Goal: Task Accomplishment & Management: Manage account settings

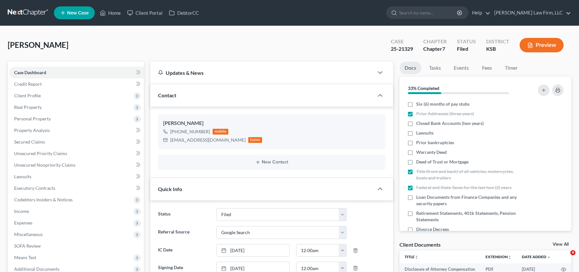
select select "3"
select select "4"
select select "0"
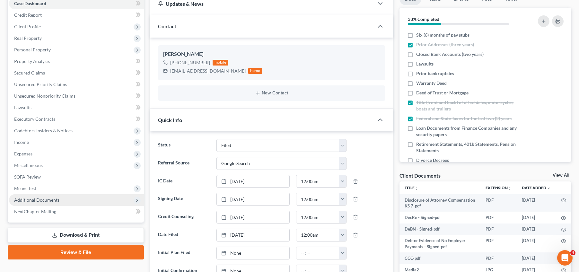
scroll to position [64, 0]
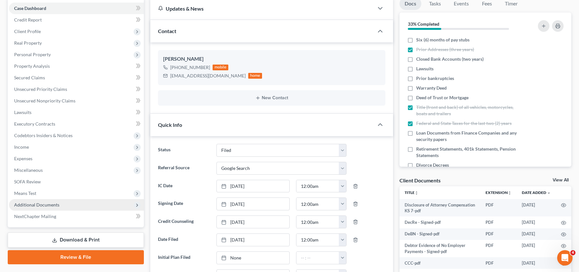
click at [70, 204] on span "Additional Documents" at bounding box center [76, 205] width 135 height 12
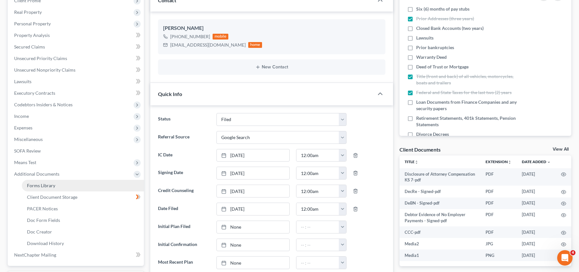
scroll to position [96, 0]
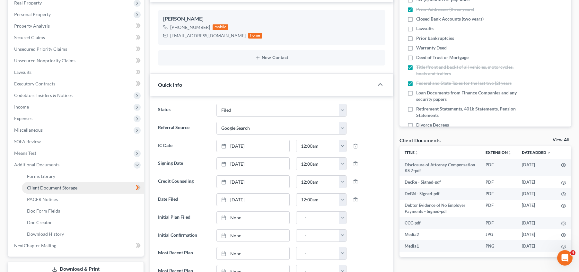
click at [103, 189] on link "Client Document Storage" at bounding box center [83, 188] width 122 height 12
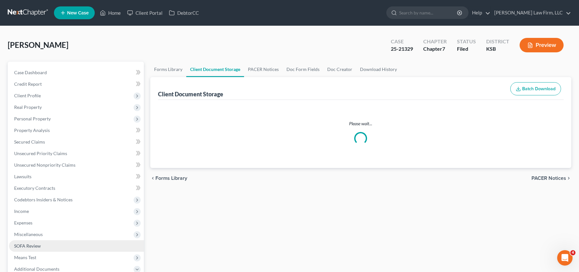
select select "0"
select select "4"
select select "2"
select select "3"
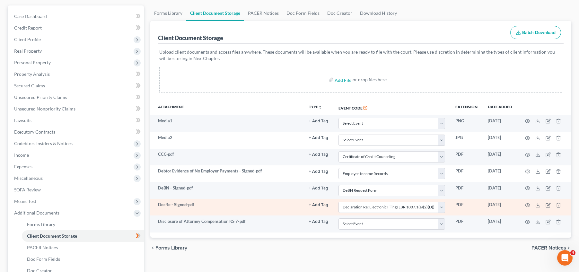
scroll to position [88, 0]
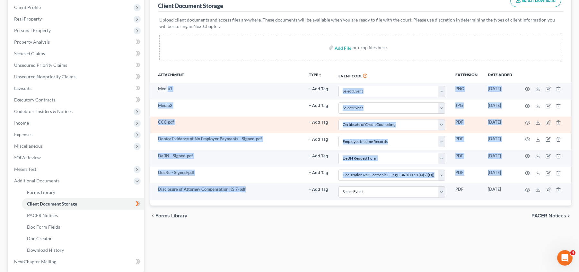
drag, startPoint x: 248, startPoint y: 184, endPoint x: 195, endPoint y: 121, distance: 82.3
click at [168, 84] on tbody "Media1 + Add Tag Select an option or create one Certificate of Service Court Cr…" at bounding box center [360, 142] width 421 height 118
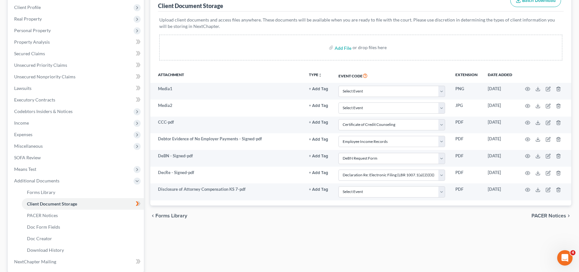
click at [305, 236] on div "Forms Library Client Document Storage PACER Notices Doc Form Fields Doc Creator…" at bounding box center [361, 141] width 428 height 336
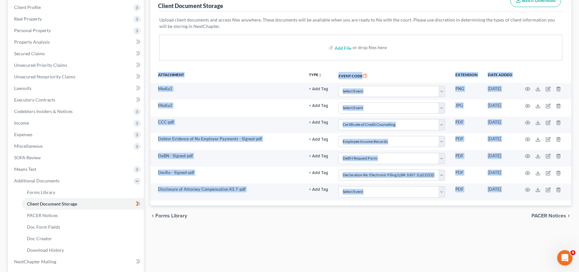
drag, startPoint x: 473, startPoint y: 214, endPoint x: 158, endPoint y: 73, distance: 345.4
click at [154, 81] on ui-view "Forms Library Client Document Storage PACER Notices Doc Form Fields Doc Creator…" at bounding box center [360, 99] width 421 height 253
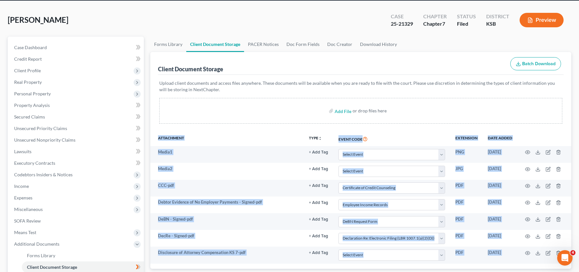
scroll to position [16, 0]
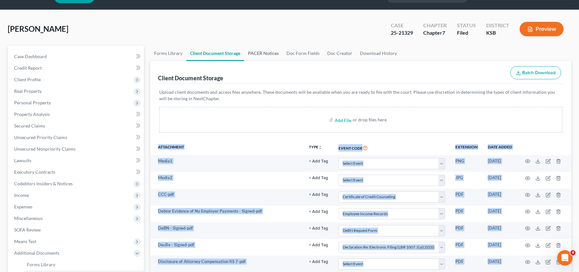
click at [265, 54] on link "PACER Notices" at bounding box center [263, 53] width 39 height 15
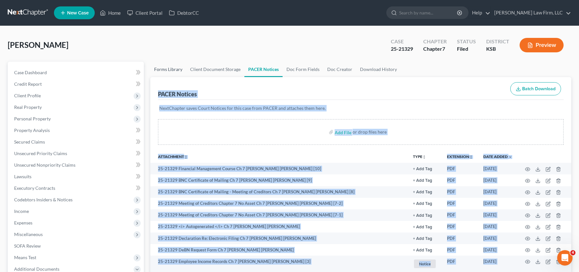
click at [175, 68] on link "Forms Library" at bounding box center [168, 69] width 36 height 15
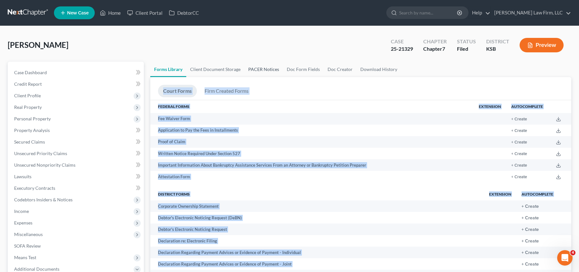
click at [266, 67] on link "PACER Notices" at bounding box center [264, 69] width 39 height 15
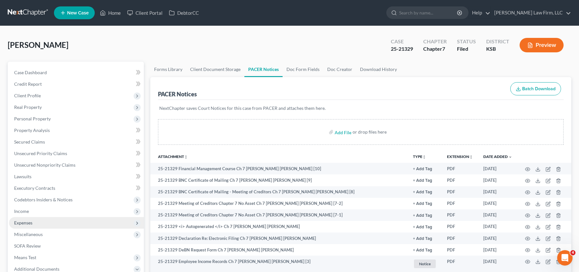
click at [59, 223] on span "Expenses" at bounding box center [76, 223] width 135 height 12
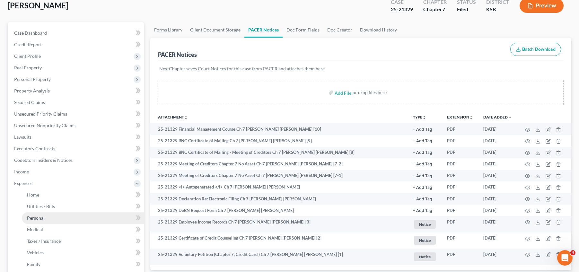
scroll to position [48, 0]
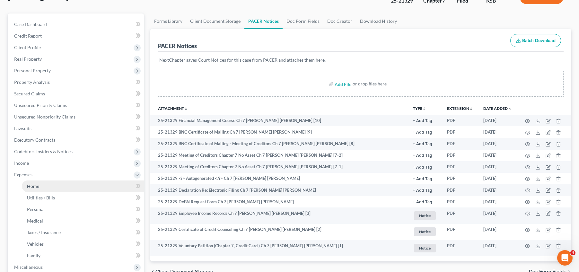
click at [58, 181] on link "Home" at bounding box center [83, 187] width 122 height 12
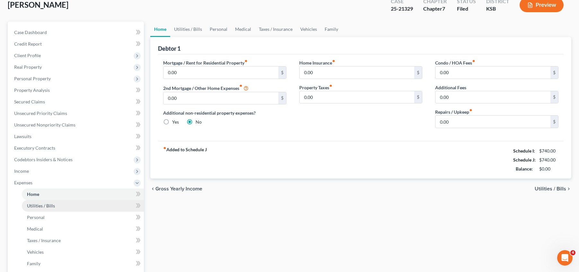
click at [73, 201] on link "Utilities / Bills" at bounding box center [83, 206] width 122 height 12
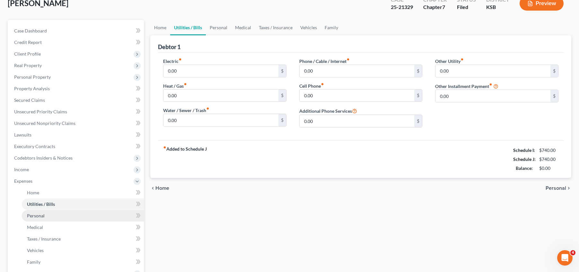
scroll to position [48, 0]
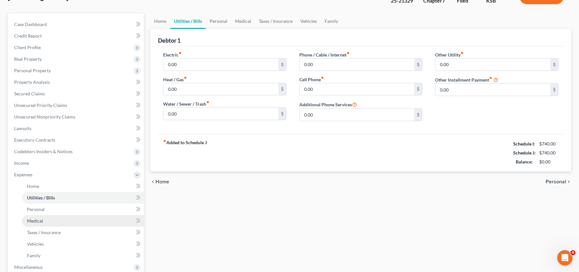
click at [82, 218] on link "Medical" at bounding box center [83, 221] width 122 height 12
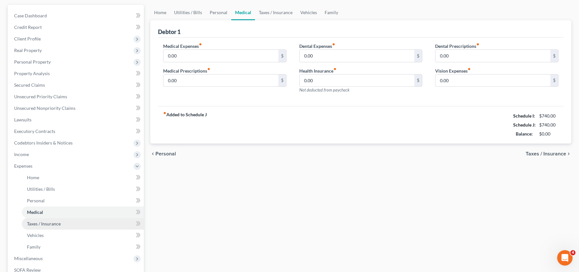
scroll to position [64, 0]
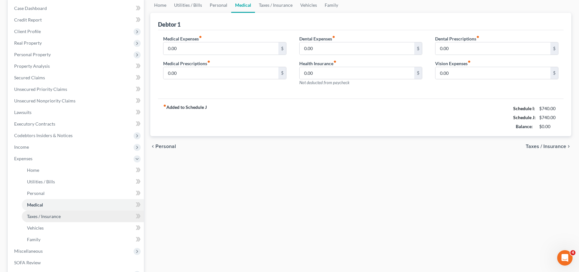
click at [58, 214] on span "Taxes / Insurance" at bounding box center [44, 216] width 34 height 5
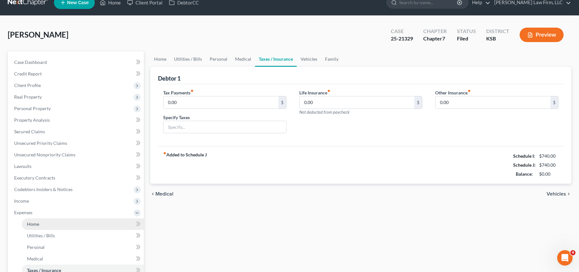
scroll to position [40, 0]
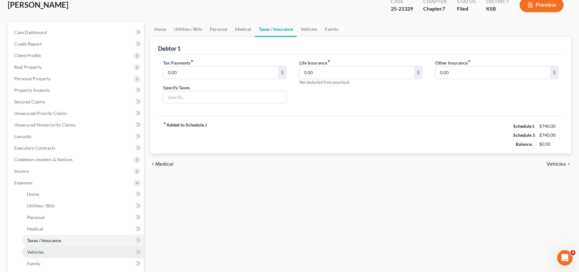
click at [72, 253] on link "Vehicles" at bounding box center [83, 253] width 122 height 12
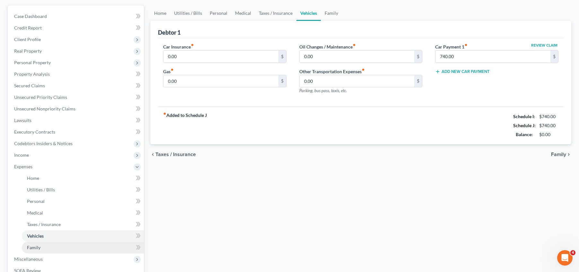
click at [79, 247] on link "Family" at bounding box center [83, 248] width 122 height 12
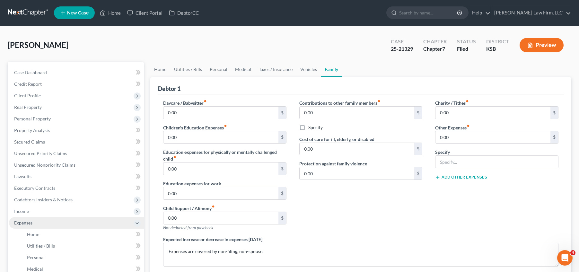
click at [79, 223] on span "Expenses" at bounding box center [76, 223] width 135 height 12
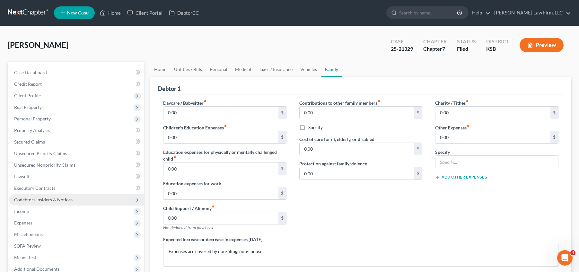
click at [93, 198] on span "Codebtors Insiders & Notices" at bounding box center [76, 200] width 135 height 12
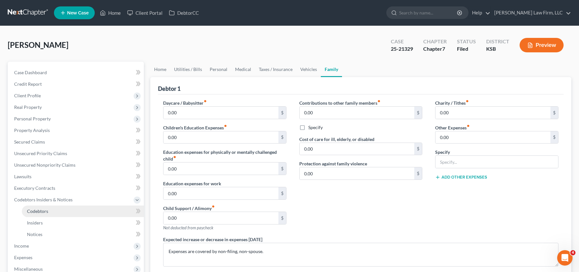
click at [73, 211] on link "Codebtors" at bounding box center [83, 212] width 122 height 12
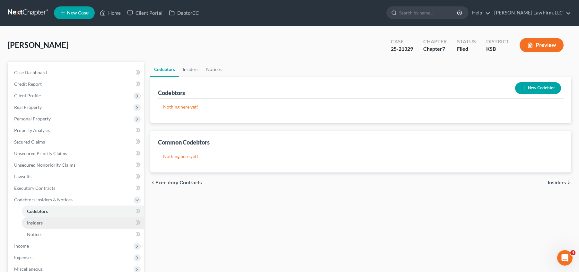
click at [40, 220] on span "Insiders" at bounding box center [35, 222] width 16 height 5
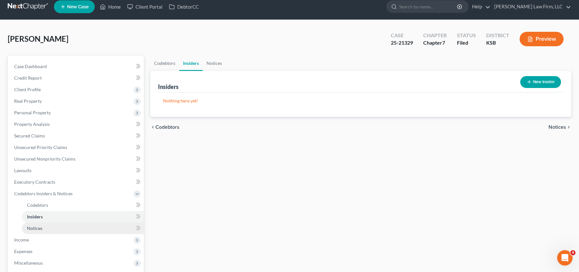
scroll to position [8, 0]
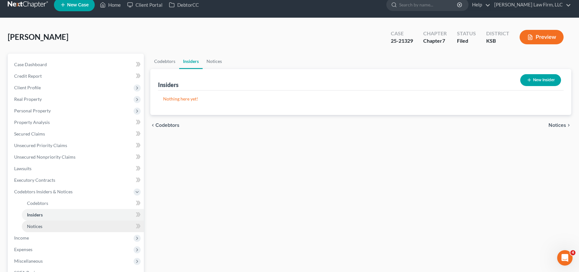
click at [60, 227] on link "Notices" at bounding box center [83, 227] width 122 height 12
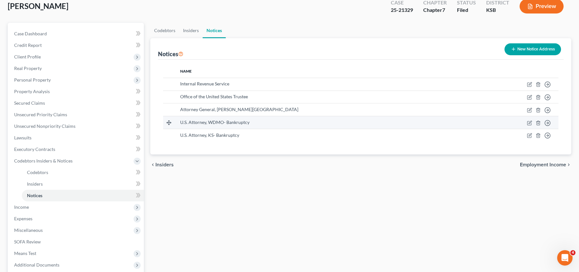
scroll to position [32, 0]
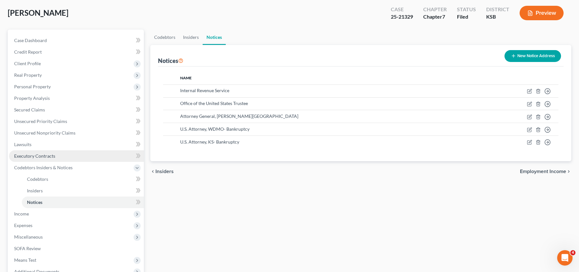
click at [91, 157] on link "Executory Contracts" at bounding box center [76, 156] width 135 height 12
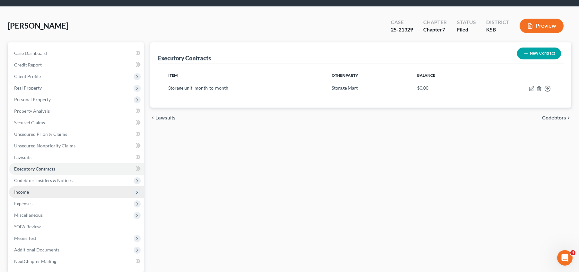
scroll to position [24, 0]
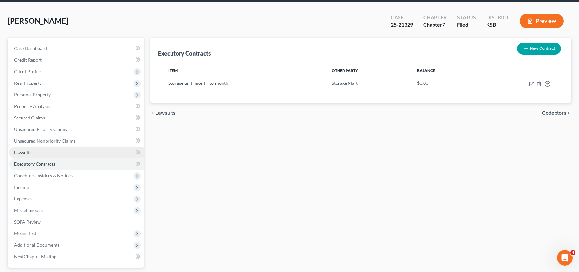
click at [123, 150] on link "Lawsuits" at bounding box center [76, 153] width 135 height 12
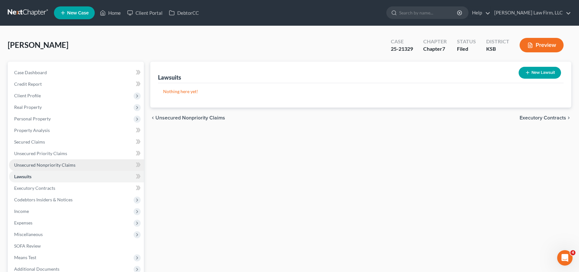
click at [57, 163] on span "Unsecured Nonpriority Claims" at bounding box center [44, 164] width 61 height 5
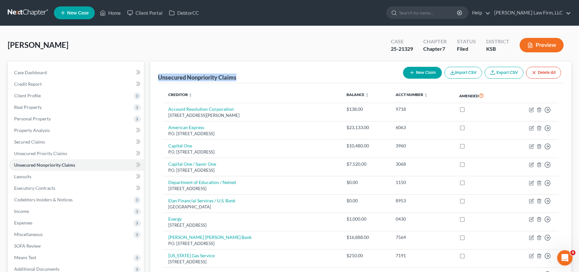
drag, startPoint x: 156, startPoint y: 75, endPoint x: 258, endPoint y: 73, distance: 102.9
click at [258, 73] on div "Unsecured Nonpriority Claims New Claim Import CSV Export CSV Delete All Credito…" at bounding box center [360, 214] width 421 height 304
drag, startPoint x: 256, startPoint y: 74, endPoint x: 250, endPoint y: 74, distance: 6.4
click at [256, 74] on div "Unsecured Nonpriority Claims New Claim Import CSV Export CSV Delete All" at bounding box center [361, 73] width 406 height 22
click at [244, 76] on div "Unsecured Nonpriority Claims New Claim Import CSV Export CSV Delete All" at bounding box center [361, 73] width 406 height 22
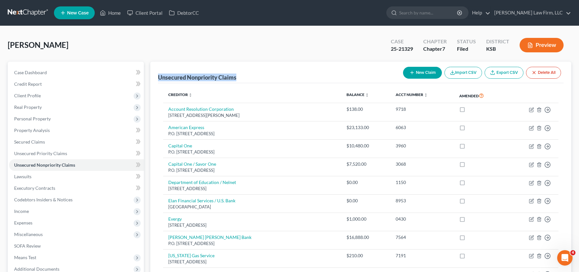
click at [238, 78] on div "Unsecured Nonpriority Claims New Claim Import CSV Export CSV Delete All" at bounding box center [361, 73] width 406 height 22
drag, startPoint x: 239, startPoint y: 77, endPoint x: 161, endPoint y: 79, distance: 78.8
click at [161, 79] on div "Unsecured Nonpriority Claims New Claim Import CSV Export CSV Delete All" at bounding box center [361, 73] width 406 height 22
click at [158, 78] on div "Unsecured Nonpriority Claims" at bounding box center [197, 78] width 78 height 8
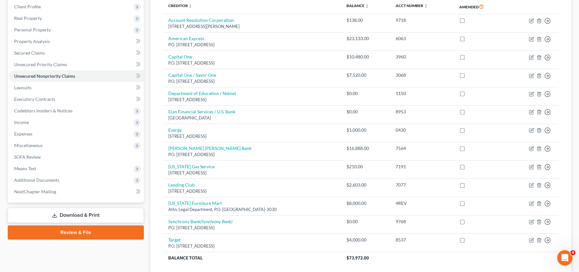
scroll to position [139, 0]
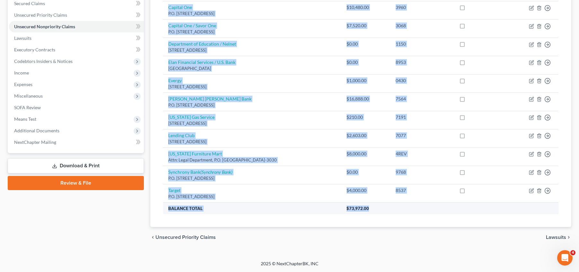
drag, startPoint x: 159, startPoint y: 75, endPoint x: 380, endPoint y: 212, distance: 260.2
click at [380, 212] on div "Unsecured Nonpriority Claims New Claim Import CSV Export CSV Delete All Credito…" at bounding box center [360, 75] width 421 height 304
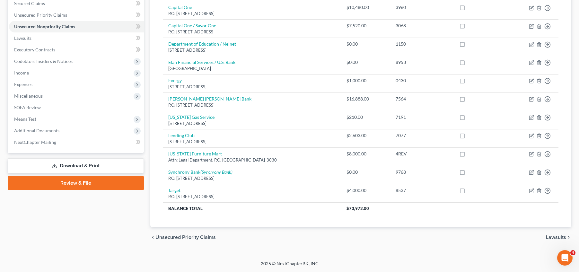
click at [317, 238] on div "chevron_left Unsecured Priority Claims Lawsuits chevron_right" at bounding box center [360, 237] width 421 height 21
drag, startPoint x: 301, startPoint y: 258, endPoint x: 256, endPoint y: 263, distance: 45.2
click at [256, 263] on div "Home New Case Client Portal DebtorCC [PERSON_NAME] Law Firm, LLC [EMAIL_ADDRESS…" at bounding box center [289, 66] width 579 height 411
click at [260, 263] on div "2025 © NextChapterBK, INC" at bounding box center [290, 267] width 366 height 12
drag, startPoint x: 260, startPoint y: 263, endPoint x: 329, endPoint y: 265, distance: 69.1
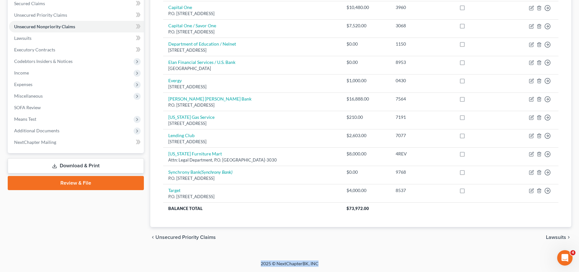
click at [329, 265] on div "2025 © NextChapterBK, INC" at bounding box center [290, 267] width 366 height 12
click at [326, 264] on div "2025 © NextChapterBK, INC" at bounding box center [290, 267] width 366 height 12
click at [321, 242] on div "chevron_left Unsecured Priority Claims Lawsuits chevron_right" at bounding box center [360, 237] width 421 height 21
drag, startPoint x: 326, startPoint y: 260, endPoint x: 265, endPoint y: 260, distance: 60.7
click at [265, 260] on div "[PERSON_NAME] Upgraded Case 25-21329 Chapter Chapter 7 Status Filed District [G…" at bounding box center [289, 74] width 579 height 373
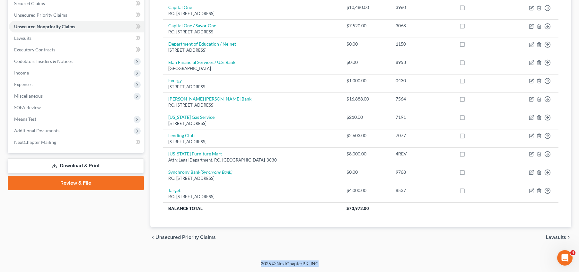
drag, startPoint x: 259, startPoint y: 262, endPoint x: 334, endPoint y: 272, distance: 75.5
click at [334, 272] on div "2025 © NextChapterBK, INC" at bounding box center [290, 267] width 366 height 12
click at [326, 264] on div "2025 © NextChapterBK, INC" at bounding box center [290, 267] width 366 height 12
drag, startPoint x: 321, startPoint y: 264, endPoint x: 272, endPoint y: 259, distance: 49.3
click at [272, 259] on div "Home New Case Client Portal DebtorCC [PERSON_NAME] Law Firm, LLC [EMAIL_ADDRESS…" at bounding box center [289, 66] width 579 height 411
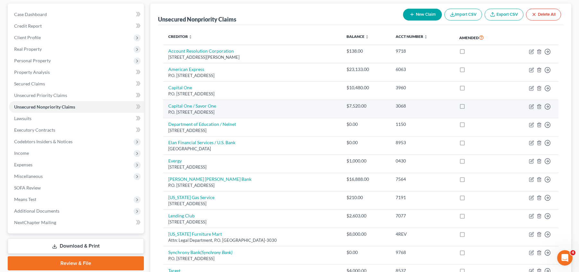
scroll to position [66, 0]
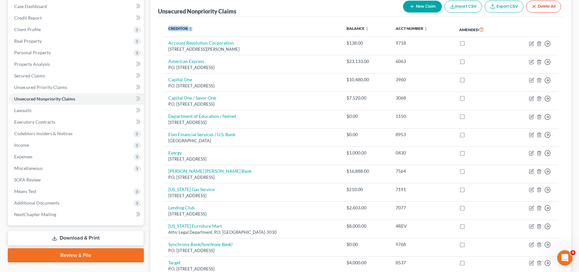
drag, startPoint x: 162, startPoint y: 26, endPoint x: 196, endPoint y: 31, distance: 34.7
click at [196, 31] on div "Creditor expand_more expand_less unfold_more Balance expand_more expand_less un…" at bounding box center [361, 158] width 406 height 283
click at [202, 30] on th "Creditor expand_more expand_less unfold_more" at bounding box center [252, 29] width 178 height 15
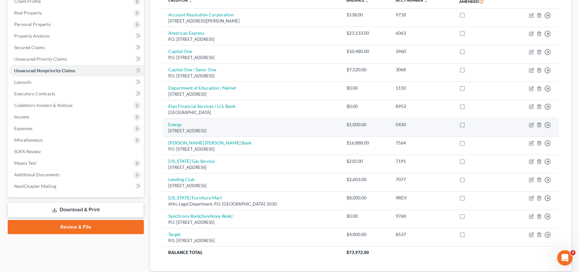
scroll to position [82, 0]
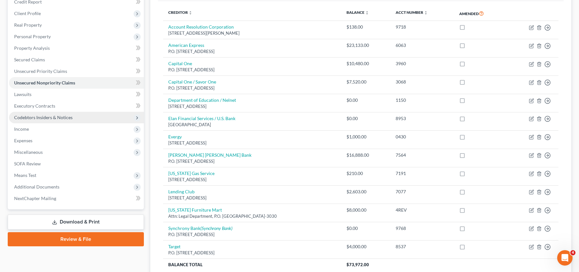
click at [130, 120] on span "Codebtors Insiders & Notices" at bounding box center [76, 118] width 135 height 12
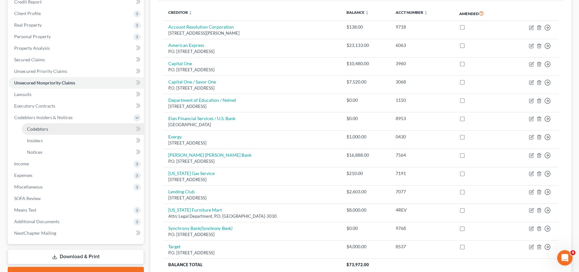
click at [107, 130] on link "Codebtors" at bounding box center [83, 129] width 122 height 12
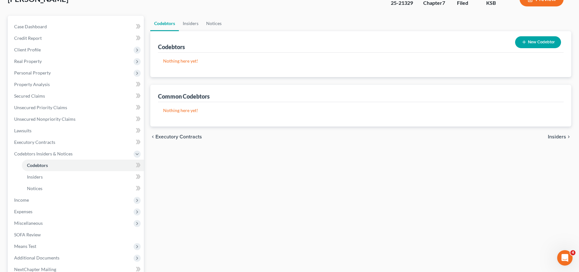
scroll to position [48, 0]
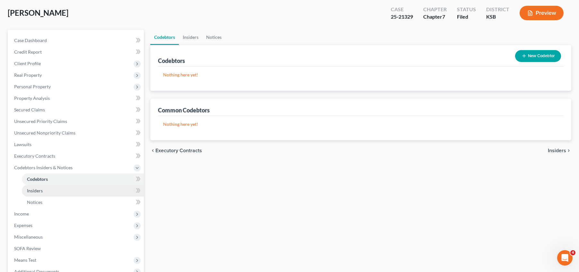
click at [100, 193] on link "Insiders" at bounding box center [83, 191] width 122 height 12
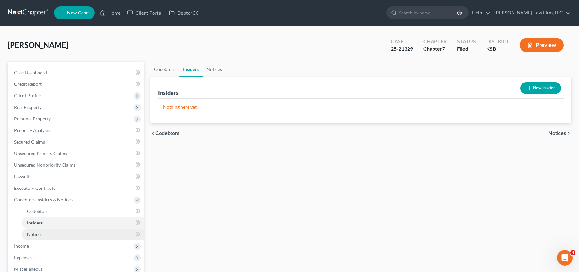
click at [64, 232] on link "Notices" at bounding box center [83, 235] width 122 height 12
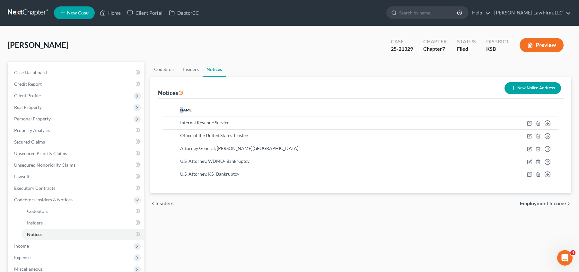
drag, startPoint x: 379, startPoint y: 185, endPoint x: 187, endPoint y: 108, distance: 206.2
click at [187, 108] on div "Name Internal Revenue Service Move to D Move to E Move to F Move to G Office of…" at bounding box center [361, 146] width 406 height 95
click at [259, 62] on ul "Codebtors Insiders Notices" at bounding box center [360, 69] width 421 height 15
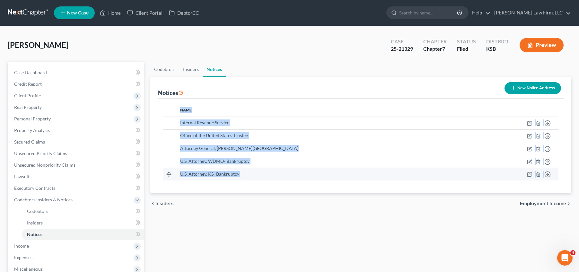
drag, startPoint x: 180, startPoint y: 106, endPoint x: 554, endPoint y: 180, distance: 381.1
click at [554, 180] on table "Name Internal Revenue Service Move to D Move to E Move to F Move to G Office of…" at bounding box center [361, 142] width 396 height 77
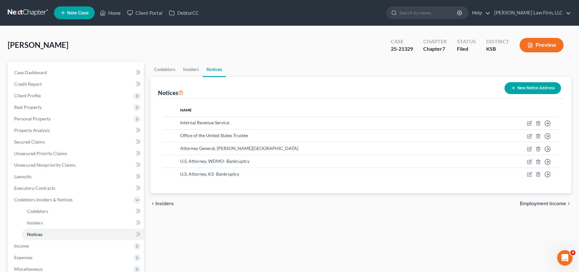
click at [357, 225] on div "Codebtors Insiders Notices Notices New Notice Address Name Internal Revenue Ser…" at bounding box center [361, 213] width 428 height 302
drag, startPoint x: 69, startPoint y: 48, endPoint x: 13, endPoint y: 47, distance: 55.3
click at [13, 47] on div "[PERSON_NAME] Upgraded Case 25-21329 Chapter Chapter 7 Status [GEOGRAPHIC_DATA]…" at bounding box center [290, 48] width 564 height 28
click at [53, 44] on span "[PERSON_NAME]" at bounding box center [38, 44] width 61 height 9
drag, startPoint x: 64, startPoint y: 43, endPoint x: 7, endPoint y: 42, distance: 57.5
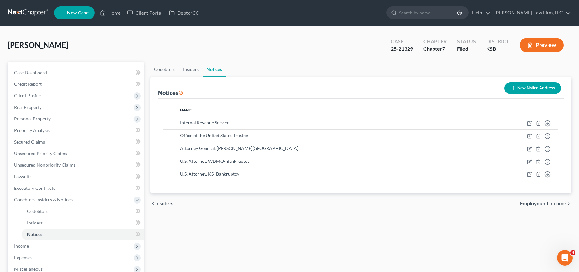
click at [7, 42] on div "[PERSON_NAME] Upgraded Case 25-21329 Chapter Chapter 7 Status Filed District [G…" at bounding box center [289, 201] width 579 height 350
click at [6, 45] on div "[PERSON_NAME] Upgraded Case 25-21329 Chapter Chapter 7 Status Filed District [G…" at bounding box center [289, 201] width 579 height 350
drag, startPoint x: 7, startPoint y: 44, endPoint x: 55, endPoint y: 41, distance: 48.6
click at [60, 43] on div "[PERSON_NAME] Upgraded Case 25-21329 Chapter Chapter 7 Status Filed District [G…" at bounding box center [289, 201] width 579 height 350
drag, startPoint x: 59, startPoint y: 41, endPoint x: 61, endPoint y: 45, distance: 4.0
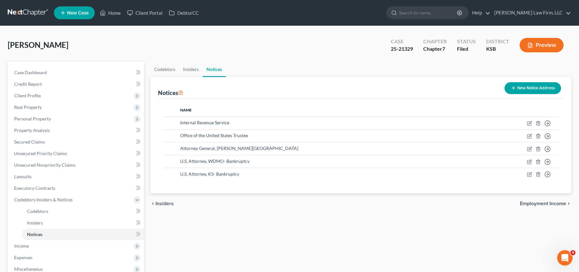
click at [59, 42] on span "[PERSON_NAME]" at bounding box center [38, 44] width 61 height 9
drag, startPoint x: 76, startPoint y: 65, endPoint x: 62, endPoint y: 46, distance: 23.6
click at [69, 61] on div "[PERSON_NAME] Upgraded Case 25-21329 Chapter Chapter 7 Status Filed District [G…" at bounding box center [290, 201] width 564 height 335
click at [31, 44] on span "[PERSON_NAME]" at bounding box center [38, 44] width 61 height 9
click at [8, 46] on span "[PERSON_NAME]" at bounding box center [38, 44] width 61 height 9
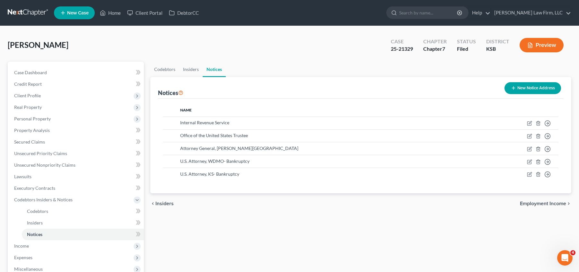
drag, startPoint x: 8, startPoint y: 45, endPoint x: 86, endPoint y: 39, distance: 78.7
click at [86, 39] on div "[PERSON_NAME] Upgraded Case 25-21329 Chapter Chapter 7 Status [GEOGRAPHIC_DATA]…" at bounding box center [290, 48] width 564 height 28
click at [94, 197] on span "Codebtors Insiders & Notices" at bounding box center [76, 200] width 135 height 12
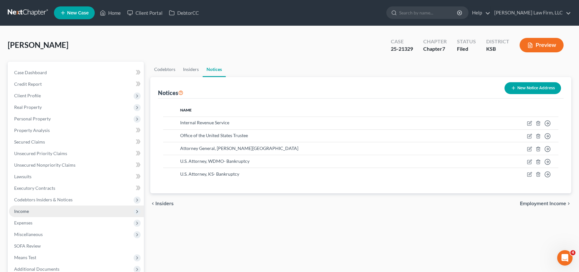
click at [136, 212] on icon at bounding box center [137, 211] width 5 height 5
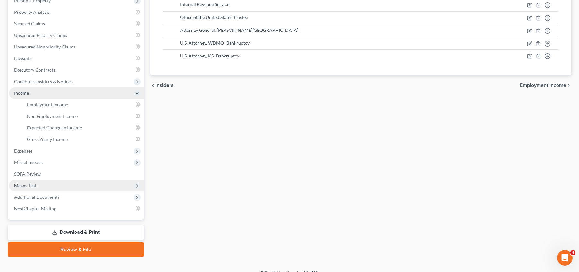
scroll to position [119, 0]
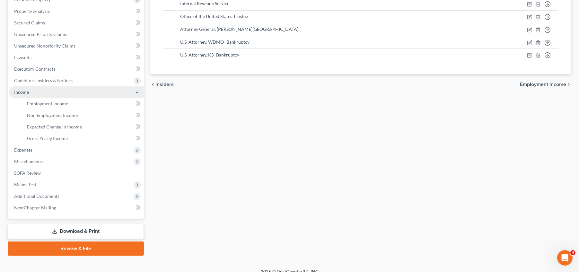
click at [64, 91] on span "Income" at bounding box center [76, 92] width 135 height 12
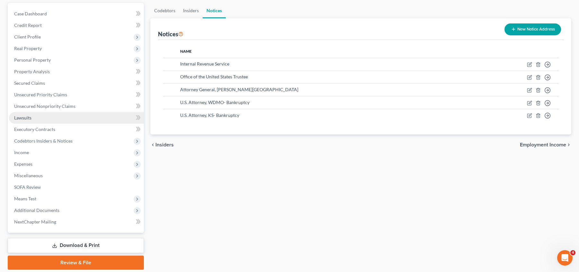
scroll to position [17, 0]
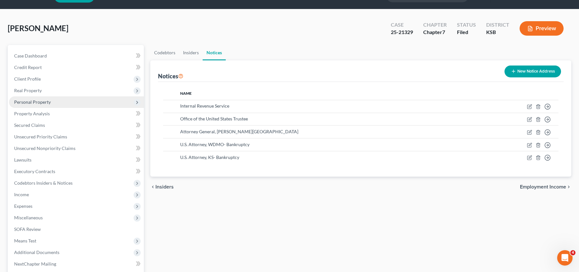
click at [57, 100] on span "Personal Property" at bounding box center [76, 102] width 135 height 12
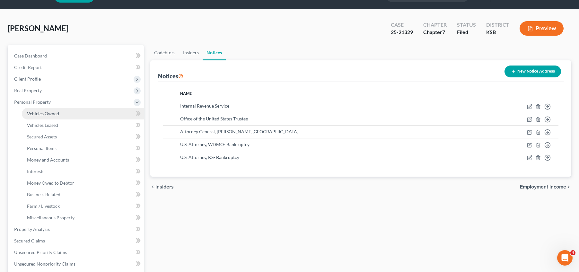
click at [67, 114] on link "Vehicles Owned" at bounding box center [83, 114] width 122 height 12
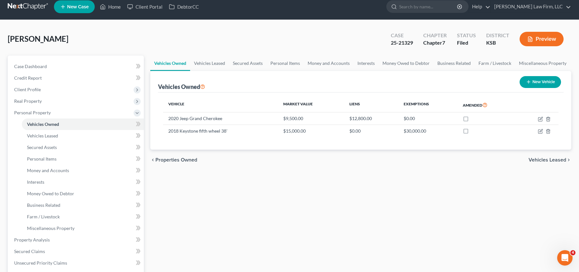
scroll to position [8, 0]
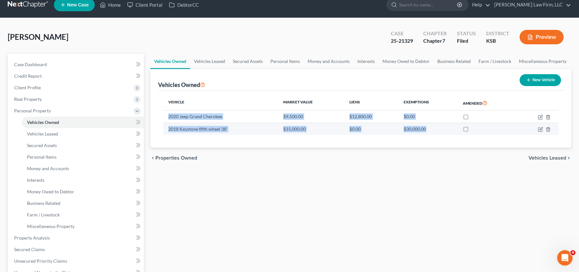
drag, startPoint x: 166, startPoint y: 117, endPoint x: 447, endPoint y: 132, distance: 281.3
click at [447, 132] on tbody "2020 Jeep Grand Cherokee $9,500.00 $12,800.00 $0.00 2018 Keystone fifth wheel 3…" at bounding box center [361, 123] width 396 height 24
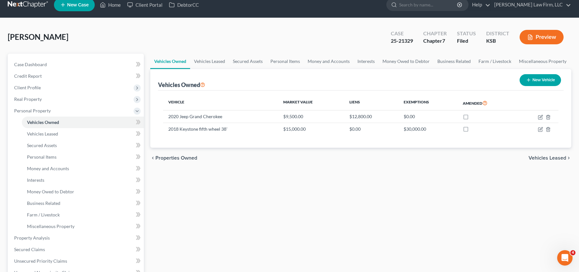
click at [453, 165] on div "chevron_left Properties Owned Vehicles Leased chevron_right" at bounding box center [360, 158] width 421 height 21
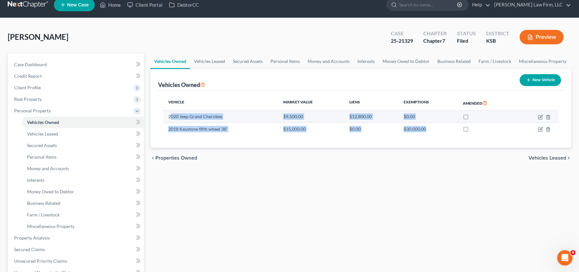
drag, startPoint x: 425, startPoint y: 130, endPoint x: 169, endPoint y: 117, distance: 256.5
click at [170, 117] on tbody "2020 Jeep Grand Cherokee $9,500.00 $12,800.00 $0.00 2018 Keystone fifth wheel 3…" at bounding box center [361, 123] width 396 height 24
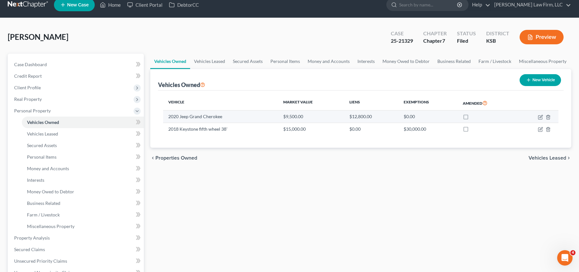
click at [169, 119] on td "2020 Jeep Grand Cherokee" at bounding box center [220, 117] width 115 height 12
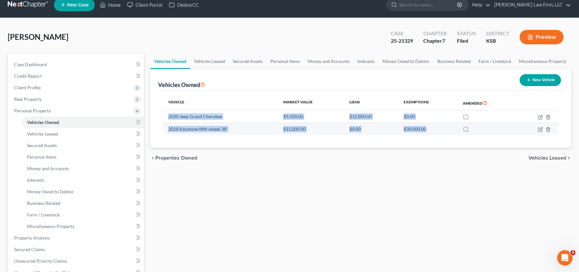
drag, startPoint x: 166, startPoint y: 115, endPoint x: 429, endPoint y: 126, distance: 262.8
click at [429, 126] on tbody "2020 Jeep Grand Cherokee $9,500.00 $12,800.00 $0.00 2018 Keystone fifth wheel 3…" at bounding box center [361, 123] width 396 height 24
click at [429, 131] on td "$30,000.00" at bounding box center [428, 129] width 59 height 12
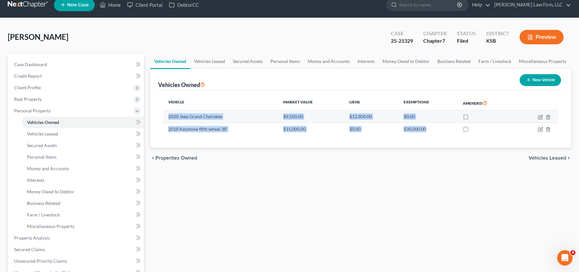
drag, startPoint x: 427, startPoint y: 127, endPoint x: 169, endPoint y: 117, distance: 257.9
click at [169, 117] on tbody "2020 Jeep Grand Cherokee $9,500.00 $12,800.00 $0.00 2018 Keystone fifth wheel 3…" at bounding box center [361, 123] width 396 height 24
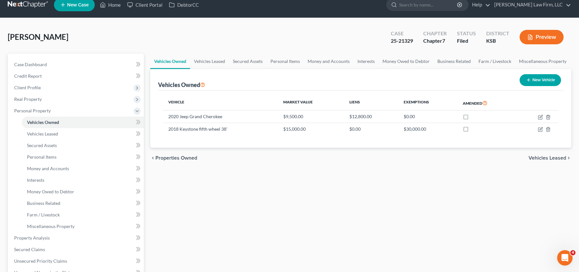
click at [188, 142] on div "Vehicle Market Value Liens Exemptions Amended 2020 Jeep Grand Cherokee $9,500.0…" at bounding box center [361, 120] width 406 height 58
click at [53, 132] on span "Vehicles Leased" at bounding box center [42, 133] width 31 height 5
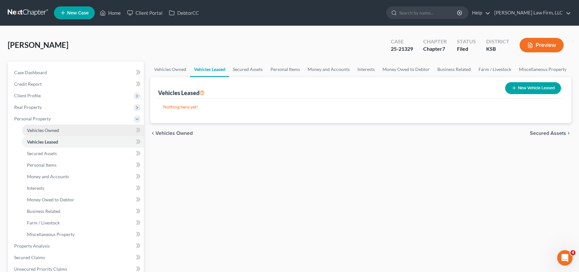
click at [58, 130] on span "Vehicles Owned" at bounding box center [43, 130] width 32 height 5
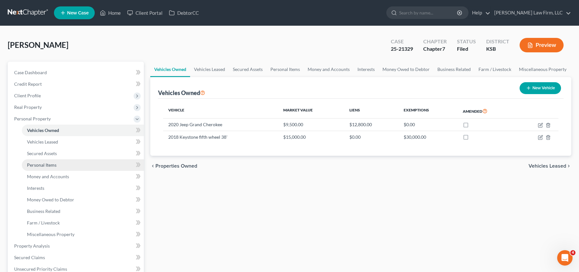
click at [47, 163] on span "Personal Items" at bounding box center [42, 164] width 30 height 5
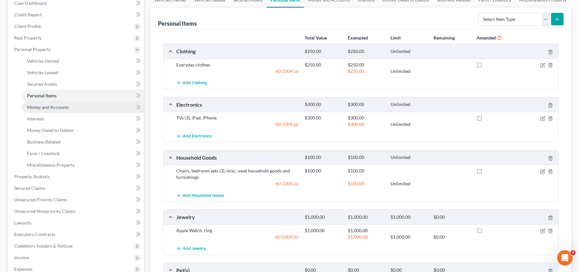
scroll to position [68, 0]
click at [61, 110] on span "Money and Accounts" at bounding box center [48, 108] width 42 height 5
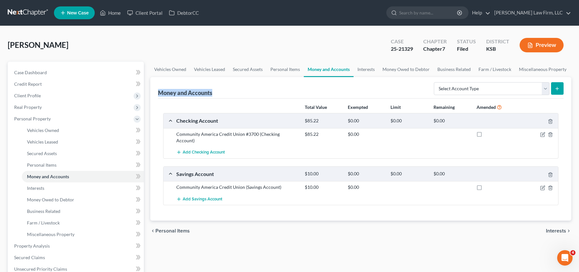
drag, startPoint x: 159, startPoint y: 94, endPoint x: 212, endPoint y: 96, distance: 53.4
click at [212, 96] on div "Money and Accounts" at bounding box center [185, 93] width 54 height 8
click at [216, 95] on div "Money and Accounts Select Account Type Brokerage Cash on Hand Certificates of D…" at bounding box center [361, 88] width 406 height 22
drag, startPoint x: 230, startPoint y: 93, endPoint x: 159, endPoint y: 94, distance: 70.7
click at [160, 94] on div "Money and Accounts Select Account Type Brokerage Cash on Hand Certificates of D…" at bounding box center [361, 88] width 406 height 22
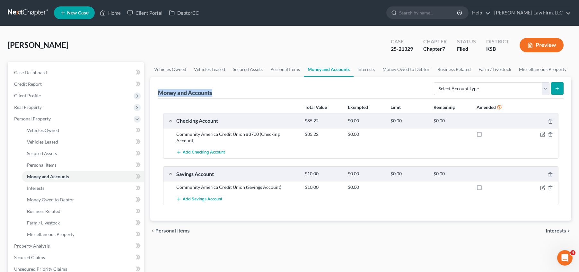
click at [157, 94] on div "Money and Accounts Select Account Type Brokerage Cash on Hand Certificates of D…" at bounding box center [360, 149] width 421 height 144
drag, startPoint x: 157, startPoint y: 94, endPoint x: 217, endPoint y: 94, distance: 59.8
click at [217, 94] on div "Money and Accounts Select Account Type Brokerage Cash on Hand Certificates of D…" at bounding box center [360, 149] width 421 height 144
click at [217, 94] on div "Money and Accounts Select Account Type Brokerage Cash on Hand Certificates of D…" at bounding box center [361, 88] width 406 height 22
drag, startPoint x: 190, startPoint y: 94, endPoint x: 154, endPoint y: 94, distance: 36.0
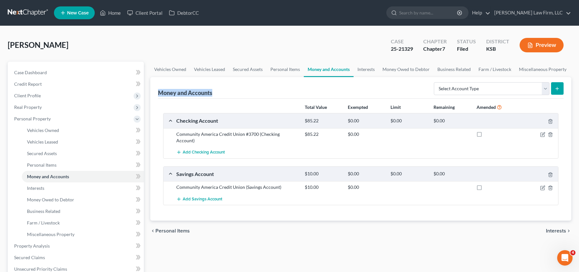
click at [154, 94] on div "Money and Accounts Select Account Type Brokerage Cash on Hand Certificates of D…" at bounding box center [360, 149] width 421 height 144
click at [72, 191] on link "Interests" at bounding box center [83, 189] width 122 height 12
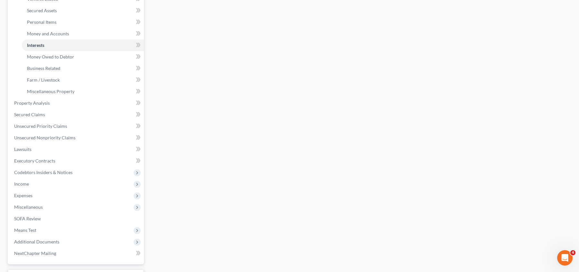
scroll to position [12, 0]
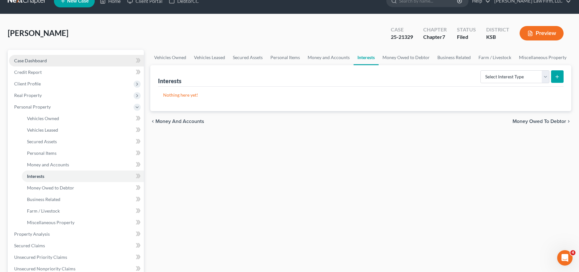
click at [41, 61] on span "Case Dashboard" at bounding box center [30, 60] width 33 height 5
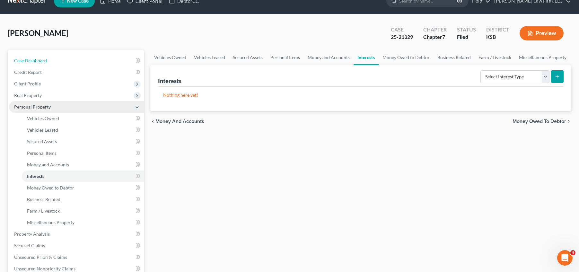
select select "4"
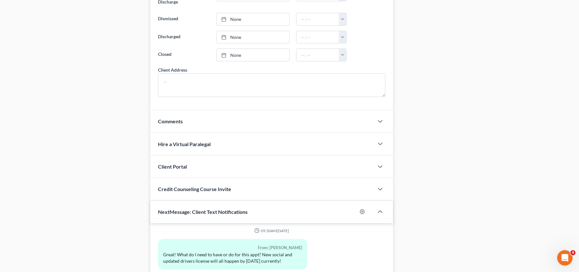
scroll to position [568, 0]
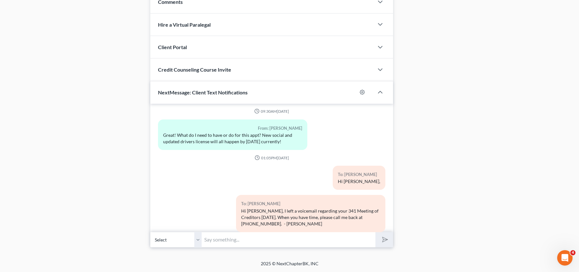
click at [238, 239] on input "text" at bounding box center [289, 240] width 174 height 16
paste input "Join Zoom Meeting [URL][DOMAIN_NAME][SECURITY_DATA] Meeting ID: 769 4990 7172 P…"
click at [268, 244] on input "Join Zoom Meeting [URL][DOMAIN_NAME][SECURITY_DATA] Meeting ID: 769 4990 7172 P…" at bounding box center [289, 240] width 174 height 16
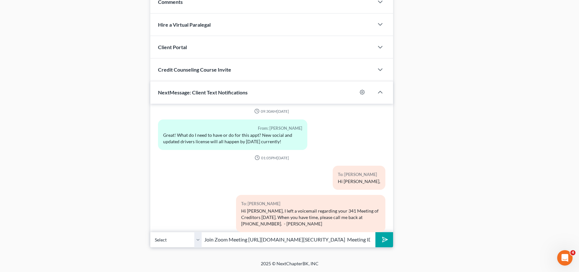
type input "Join Zoom Meeting [URL][DOMAIN_NAME][SECURITY_DATA] Meeting ID: 769 4990 7172 P…"
click at [376, 232] on button "submit" at bounding box center [385, 239] width 18 height 15
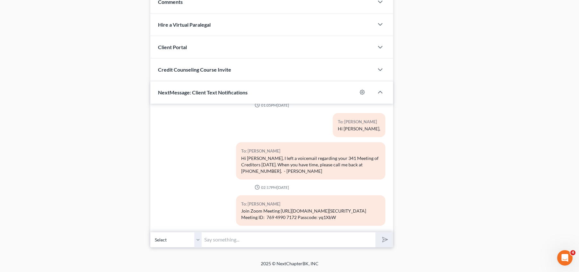
drag, startPoint x: 572, startPoint y: 114, endPoint x: 568, endPoint y: 170, distance: 55.7
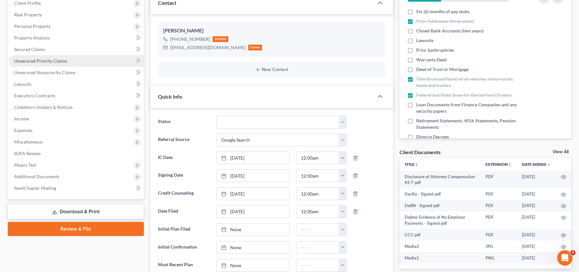
scroll to position [0, 0]
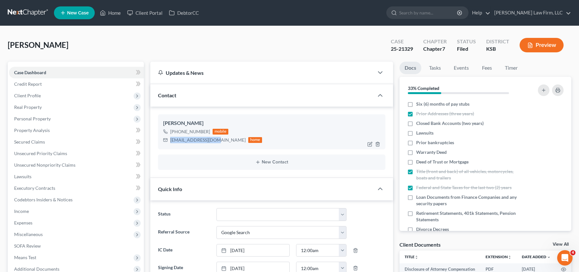
drag, startPoint x: 214, startPoint y: 140, endPoint x: 171, endPoint y: 140, distance: 43.1
click at [171, 140] on div "[EMAIL_ADDRESS][DOMAIN_NAME]" at bounding box center [208, 140] width 76 height 6
copy div "[EMAIL_ADDRESS][DOMAIN_NAME]"
